Goal: Information Seeking & Learning: Learn about a topic

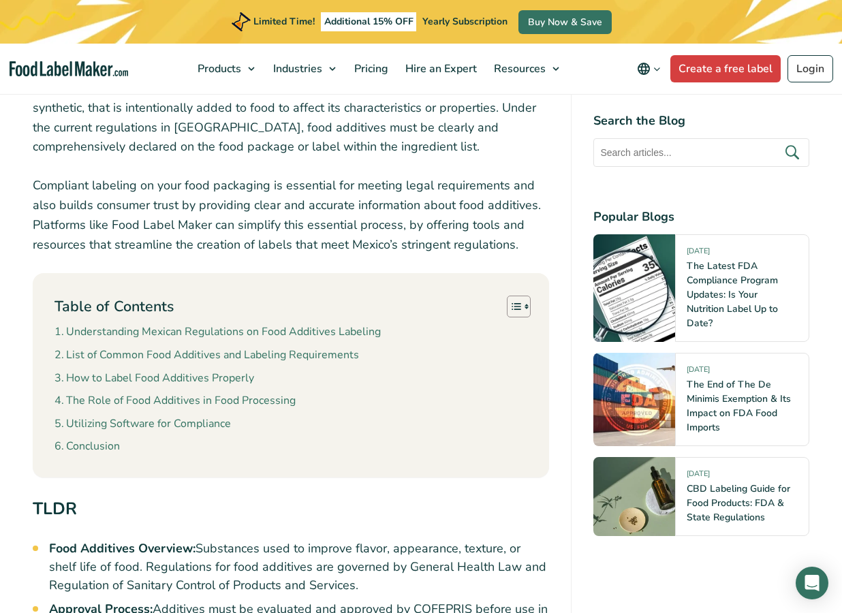
scroll to position [545, 0]
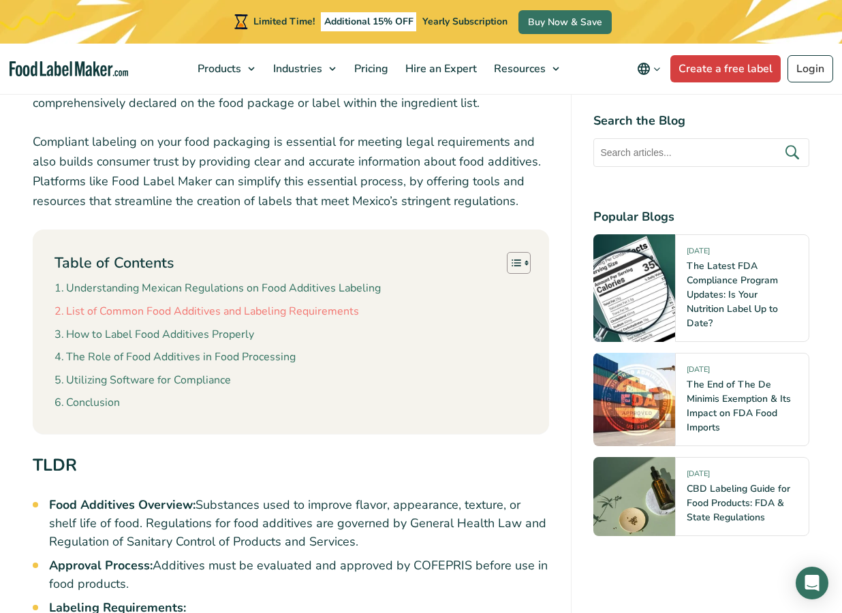
click at [198, 319] on link "List of Common Food Additives and Labeling Requirements" at bounding box center [207, 312] width 305 height 18
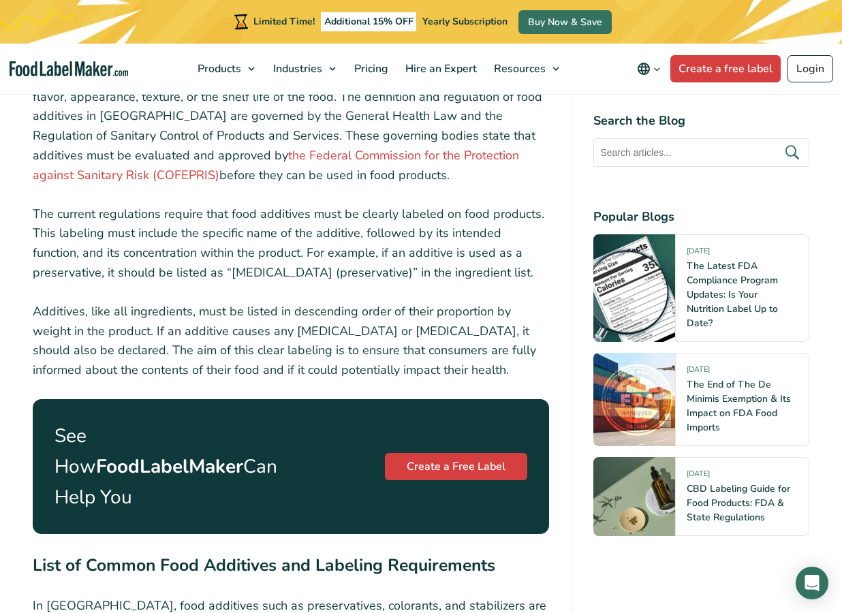
scroll to position [1596, 0]
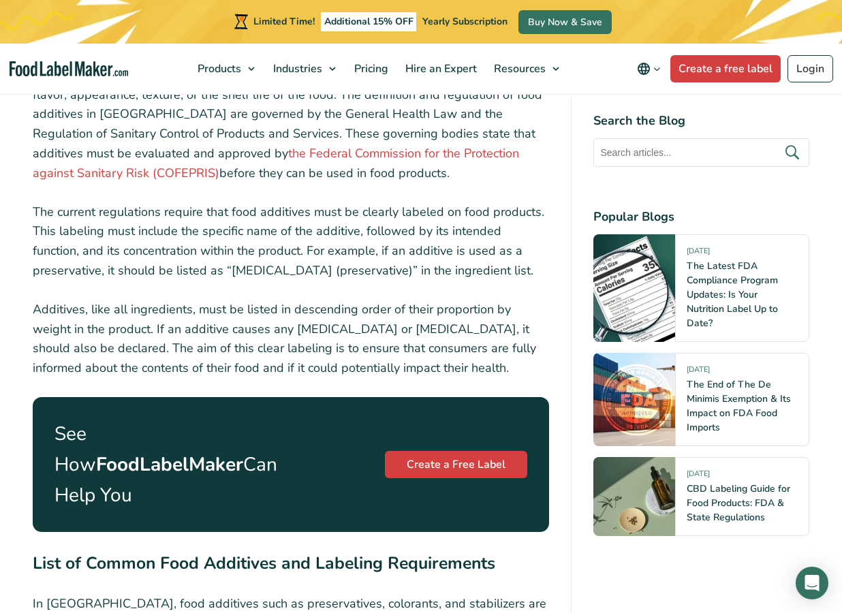
click at [254, 256] on p "The current regulations require that food additives must be clearly labeled on …" at bounding box center [291, 241] width 517 height 78
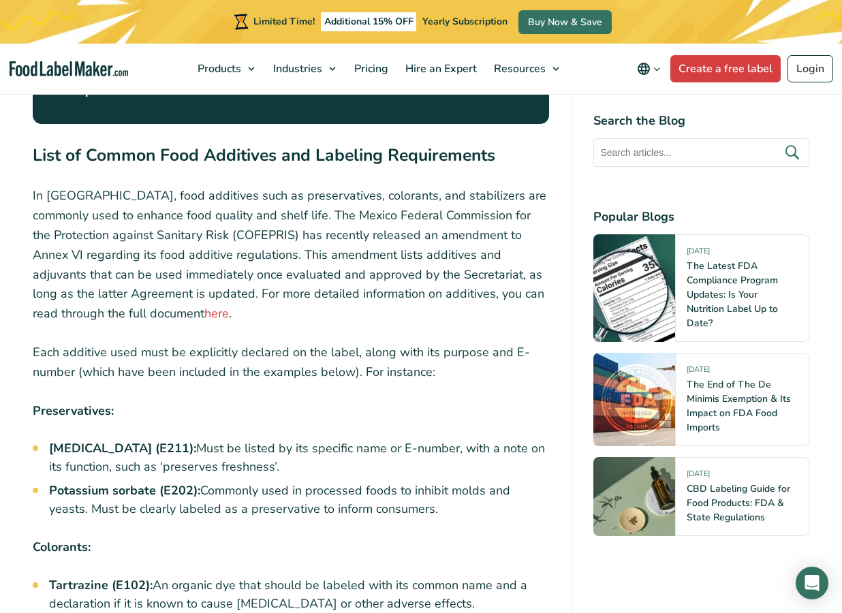
scroll to position [2005, 0]
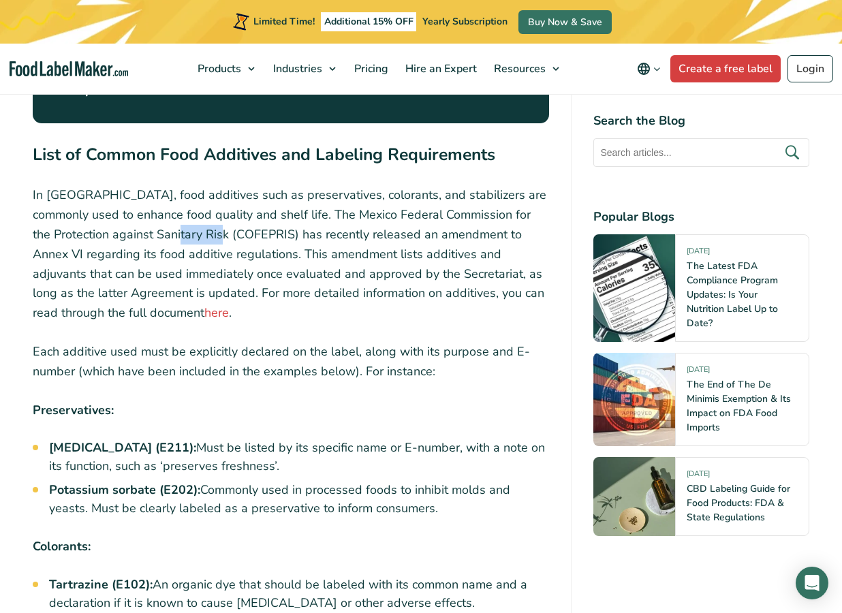
drag, startPoint x: 157, startPoint y: 239, endPoint x: 211, endPoint y: 247, distance: 55.1
click at [211, 247] on p "In [GEOGRAPHIC_DATA], food additives such as preservatives, colorants, and stab…" at bounding box center [291, 254] width 517 height 138
copy p "COFEPRIS"
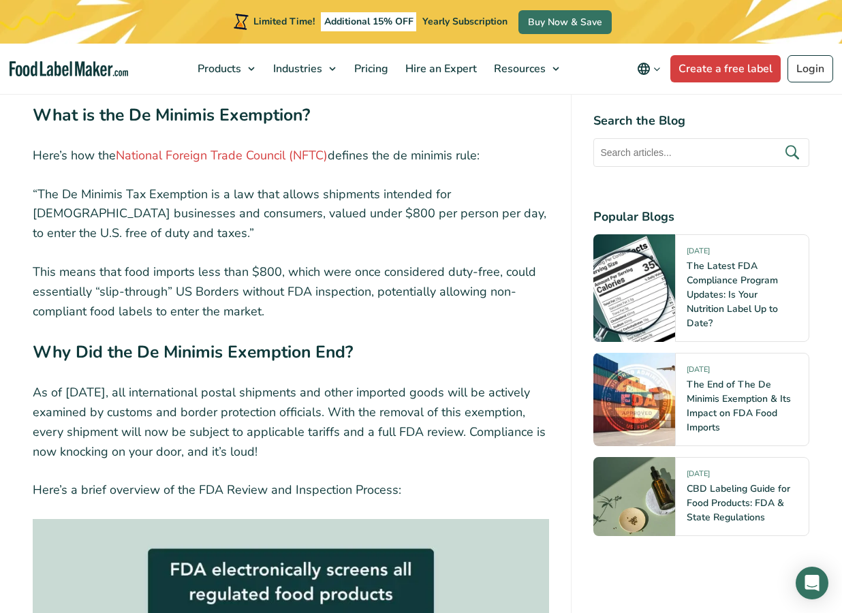
scroll to position [1227, 0]
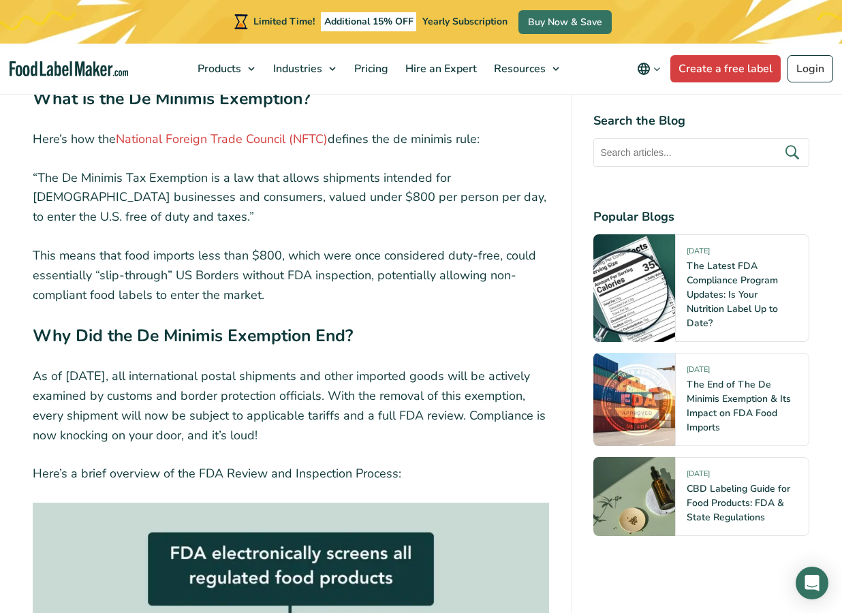
click at [372, 200] on p "“The De Minimis Tax Exemption is a law that allows shipments intended for Ameri…" at bounding box center [291, 197] width 517 height 59
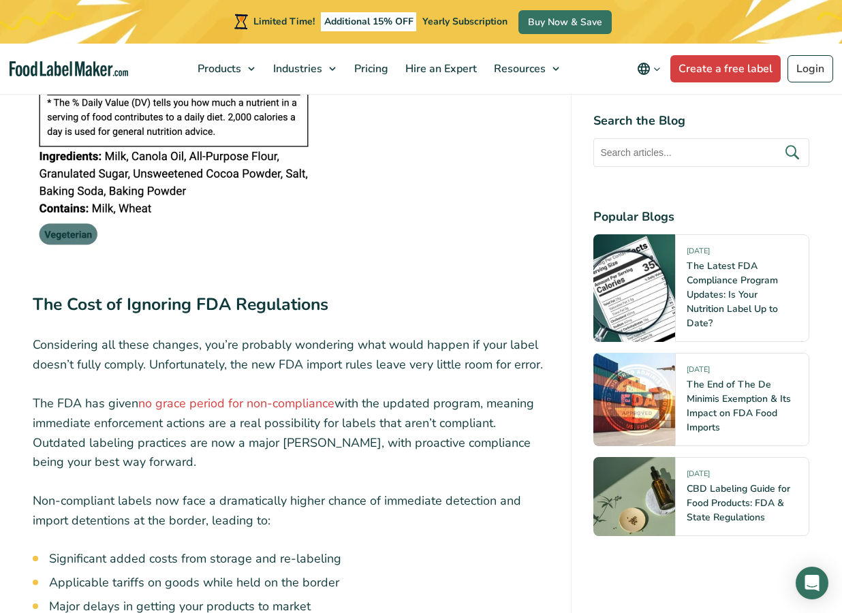
scroll to position [3612, 0]
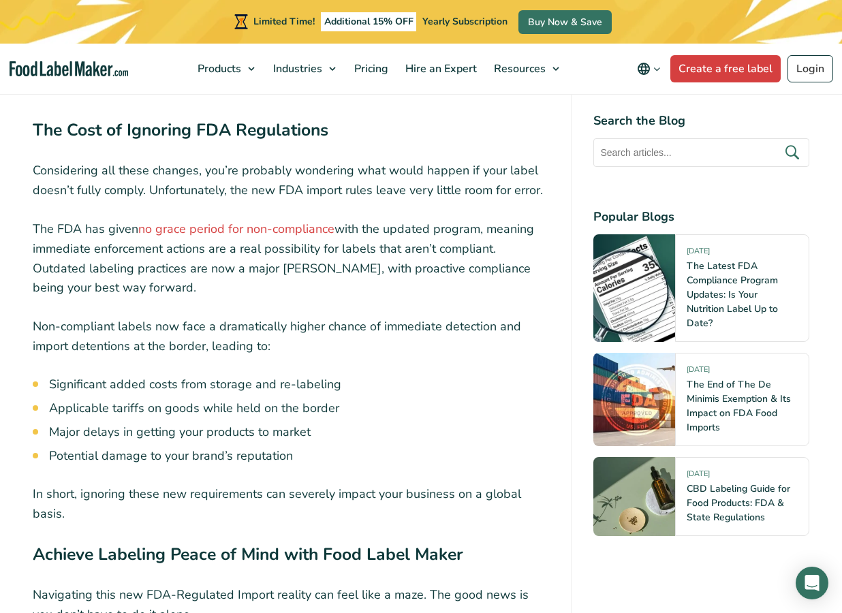
click at [440, 258] on p "The FDA has given no grace period for non-compliance with the updated program, …" at bounding box center [291, 258] width 517 height 78
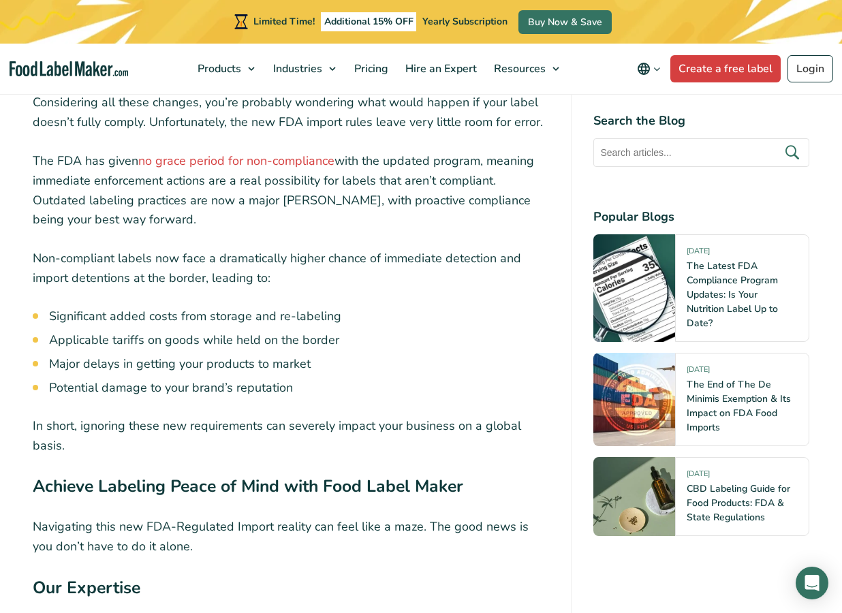
scroll to position [3817, 0]
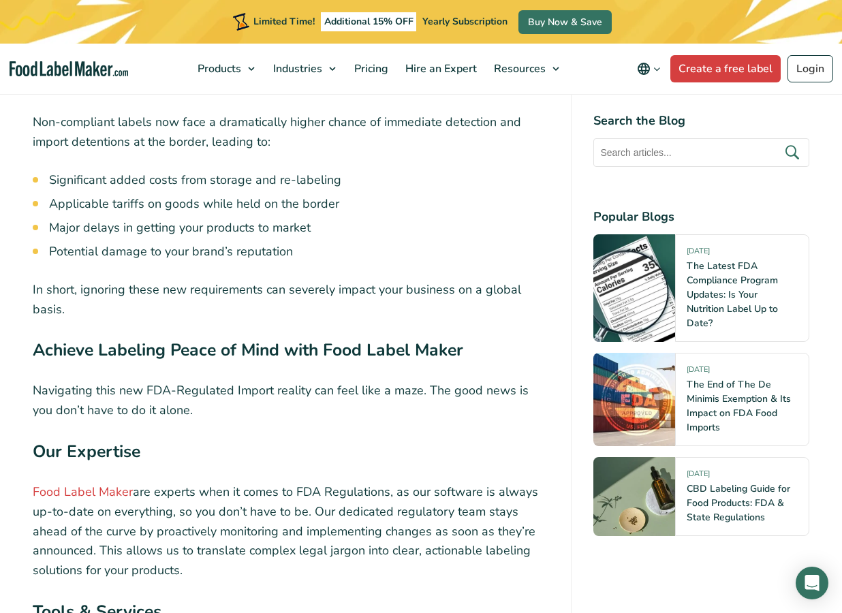
click at [294, 398] on p "Navigating this new FDA-Regulated Import reality can feel like a maze. The good…" at bounding box center [291, 401] width 517 height 40
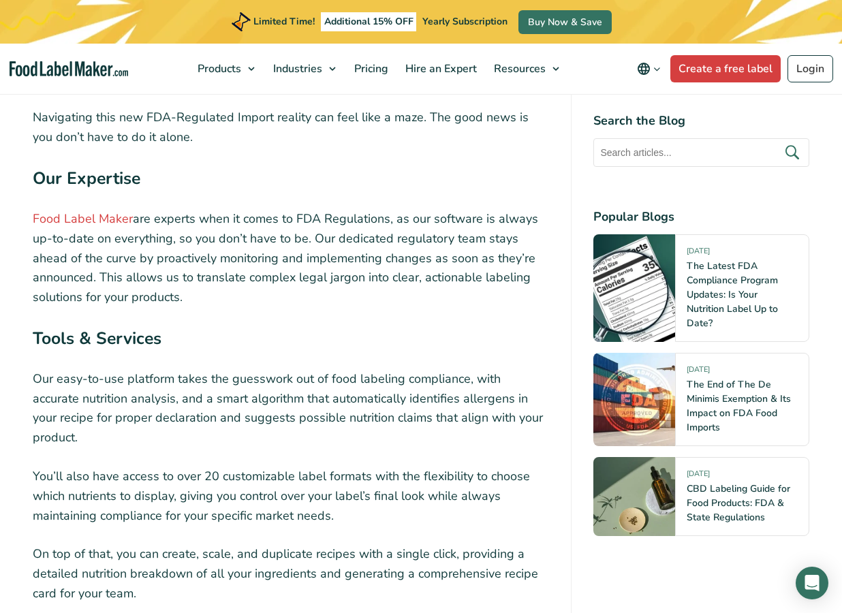
scroll to position [4158, 0]
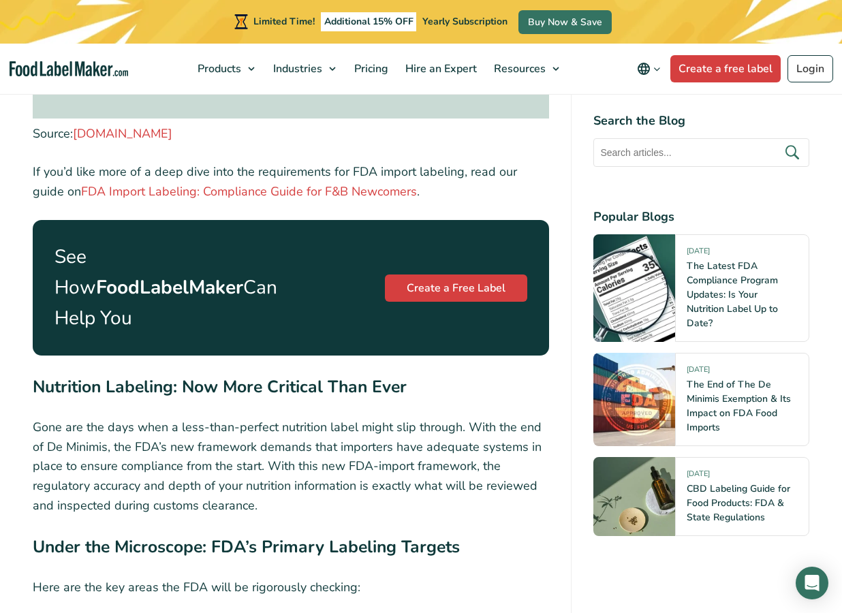
scroll to position [2317, 0]
